Goal: Task Accomplishment & Management: Manage account settings

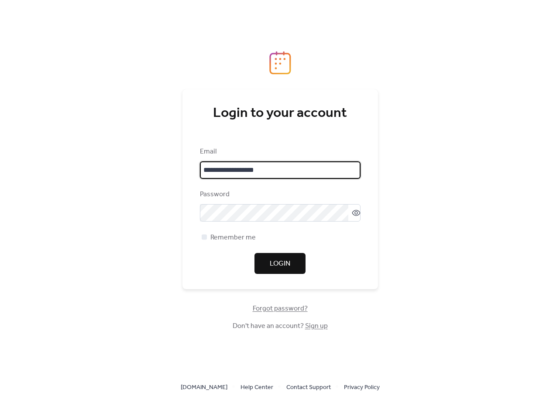
click at [269, 162] on input "**********" at bounding box center [280, 169] width 161 height 17
drag, startPoint x: 277, startPoint y: 173, endPoint x: 126, endPoint y: 163, distance: 150.9
click at [126, 163] on div "**********" at bounding box center [280, 201] width 560 height 403
paste input "email"
type input "**********"
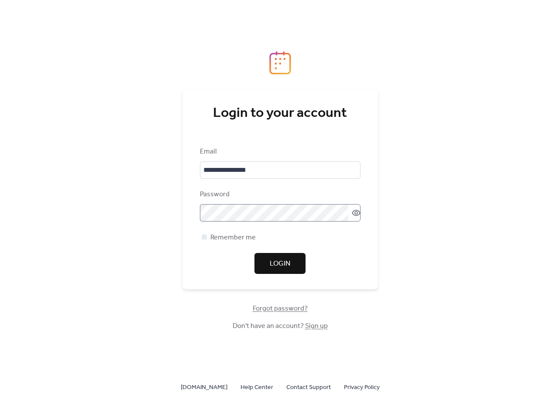
click at [352, 210] on icon at bounding box center [356, 213] width 9 height 9
click at [273, 267] on span "Login" at bounding box center [280, 264] width 21 height 10
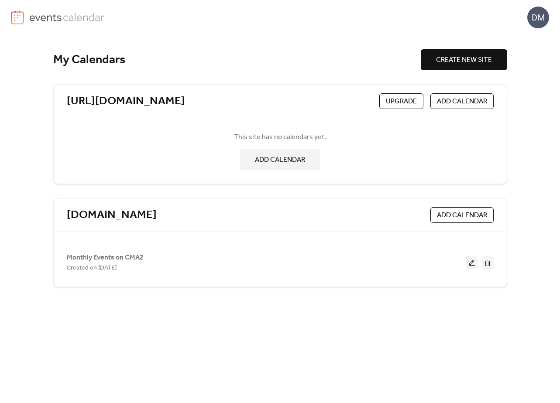
click at [429, 171] on div "This site has no calendars yet. ADD CALENDAR" at bounding box center [280, 151] width 427 height 52
click at [417, 21] on div "DM" at bounding box center [280, 17] width 538 height 35
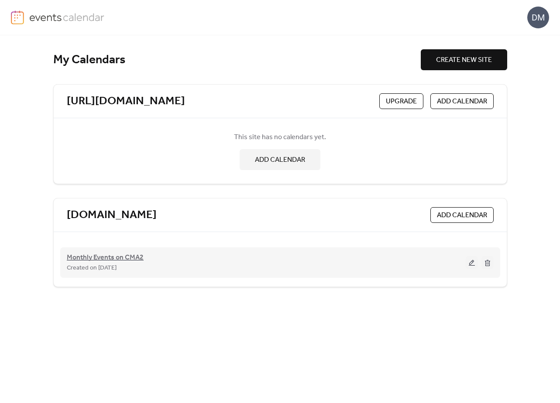
click at [120, 262] on span "Monthly Events on CMA2" at bounding box center [105, 258] width 77 height 10
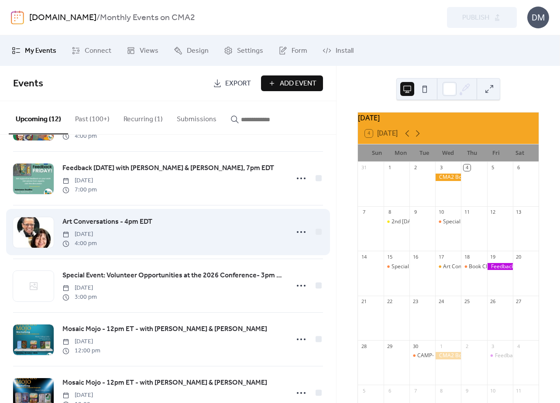
scroll to position [406, 0]
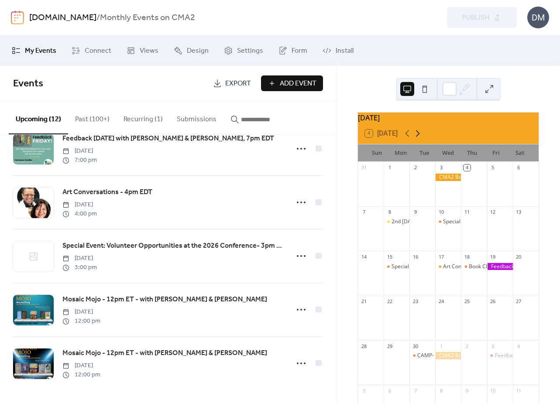
click at [420, 135] on icon at bounding box center [417, 133] width 10 height 10
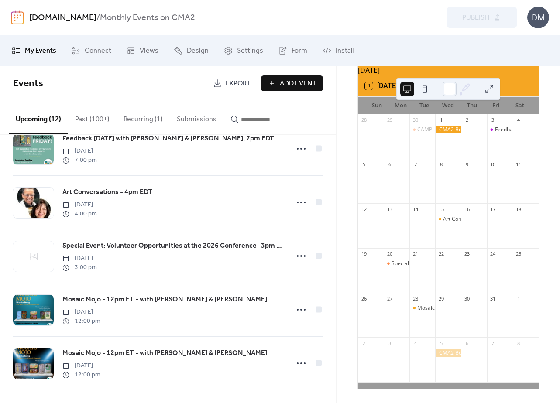
scroll to position [9, 0]
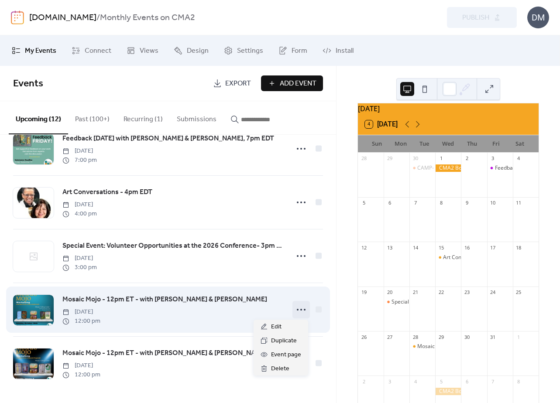
click at [295, 312] on icon at bounding box center [301, 310] width 14 height 14
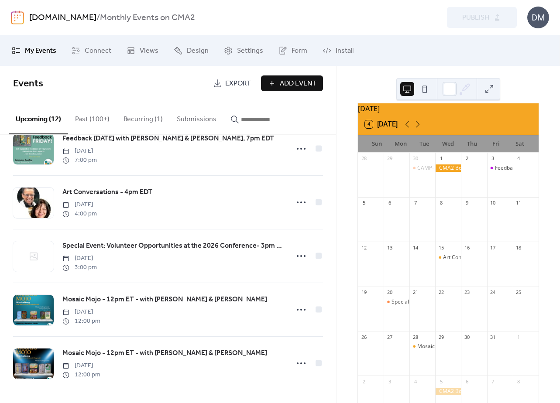
click at [73, 76] on span "Events" at bounding box center [109, 83] width 193 height 17
click at [96, 78] on span "Events" at bounding box center [109, 83] width 193 height 17
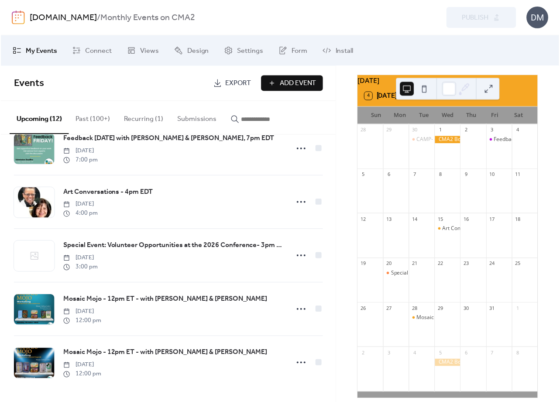
scroll to position [53, 0]
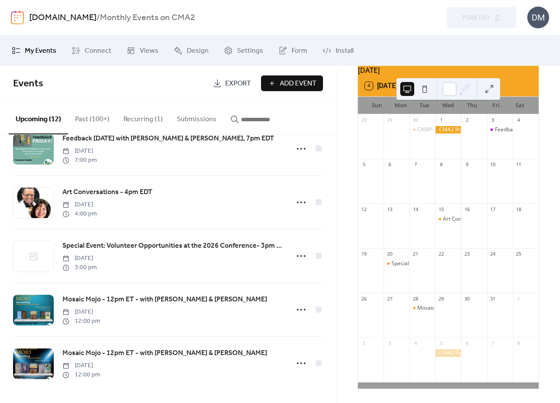
click at [424, 313] on div "Mosaic Mojo - 12pm ET - with [PERSON_NAME] & [PERSON_NAME]" at bounding box center [422, 320] width 26 height 30
click at [423, 306] on div "Mosaic Mojo - 12pm ET - with [PERSON_NAME] & [PERSON_NAME]" at bounding box center [497, 308] width 161 height 7
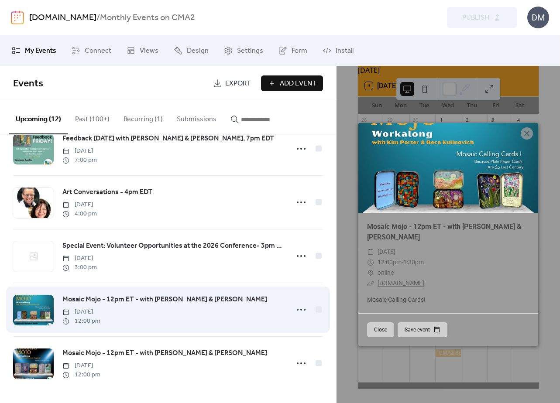
click at [160, 318] on div "Mosaic Mojo - 12pm ET - with [PERSON_NAME] & [PERSON_NAME] [DATE] 12:00 pm" at bounding box center [172, 309] width 221 height 31
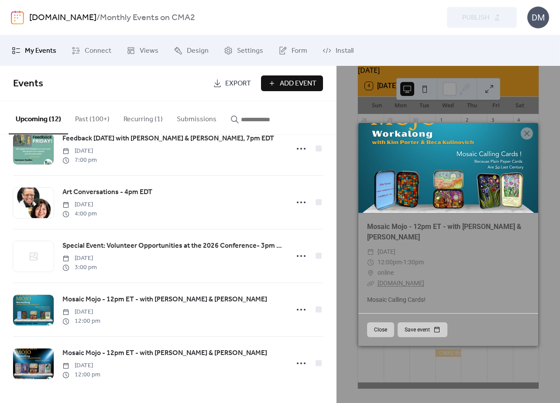
click at [377, 50] on ul "My Events Connect Views Design Settings Form Install" at bounding box center [279, 51] width 549 height 24
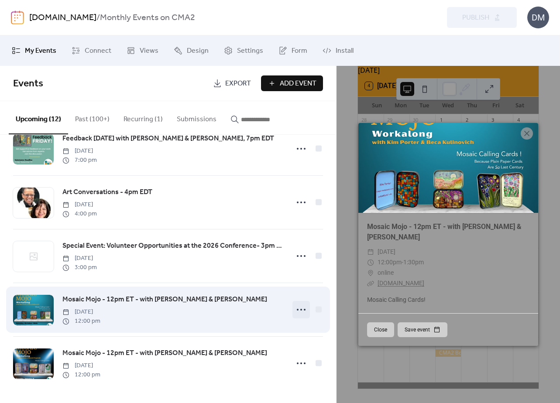
click at [297, 310] on circle at bounding box center [298, 310] width 2 height 2
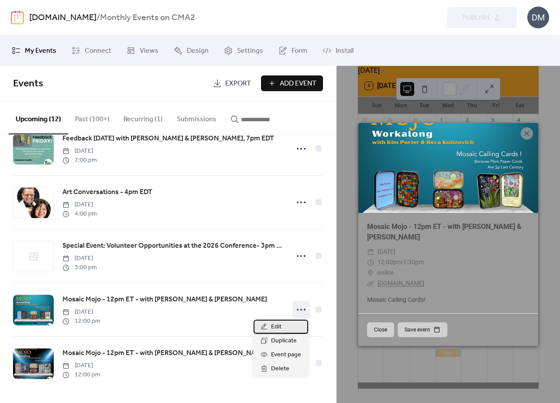
click at [279, 324] on span "Edit" at bounding box center [276, 327] width 10 height 10
